Goal: Task Accomplishment & Management: Use online tool/utility

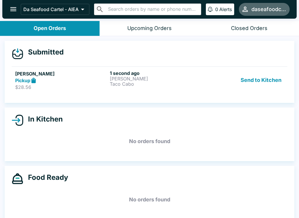
click at [210, 89] on div "Send to Kitchen" at bounding box center [243, 80] width 79 height 20
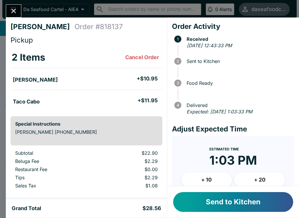
click at [259, 201] on button "Send to Kitchen" at bounding box center [233, 202] width 120 height 20
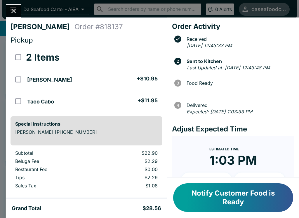
click at [19, 3] on div "[PERSON_NAME] Order # 818137 Pickup 2 Items Taco [PERSON_NAME] + $10.95 Taco Ca…" at bounding box center [149, 109] width 299 height 218
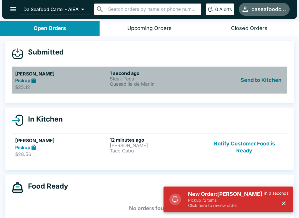
click at [220, 87] on div "Send to Kitchen" at bounding box center [243, 80] width 79 height 20
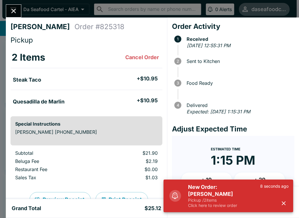
click at [286, 203] on icon "button" at bounding box center [283, 203] width 7 height 7
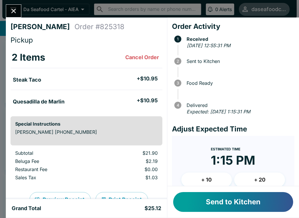
click at [257, 202] on button "Send to Kitchen" at bounding box center [233, 202] width 120 height 20
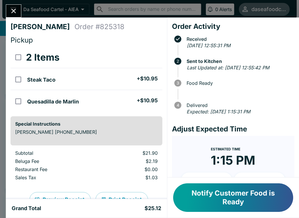
click at [18, 8] on button "Close" at bounding box center [13, 11] width 15 height 13
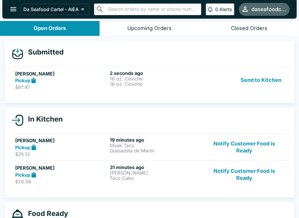
click at [192, 76] on p "16 oz. Ceviche" at bounding box center [156, 78] width 92 height 5
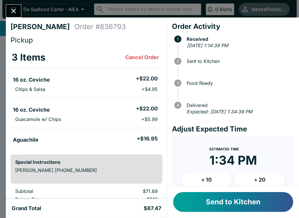
click at [230, 206] on button "Send to Kitchen" at bounding box center [233, 202] width 120 height 20
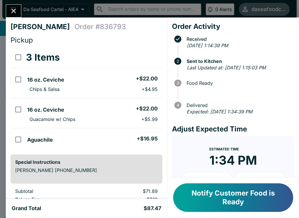
click at [18, 3] on div "[PERSON_NAME] Order # 836793 Pickup 3 Items 16 oz. Ceviche + $22.00 Chips & Sal…" at bounding box center [149, 109] width 299 height 218
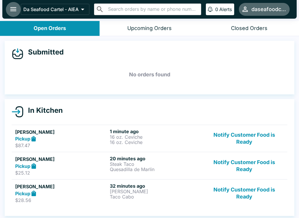
click at [18, 11] on button "open drawer" at bounding box center [13, 9] width 15 height 15
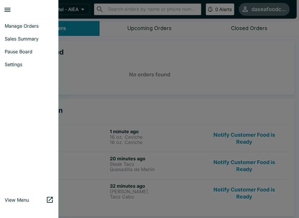
click at [87, 55] on div at bounding box center [149, 109] width 299 height 218
